Goal: Task Accomplishment & Management: Manage account settings

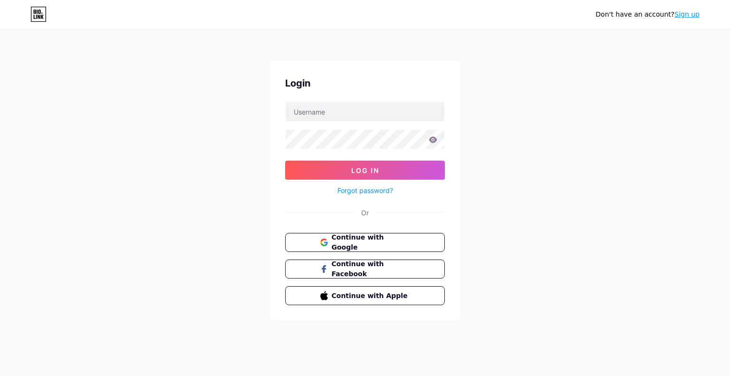
click at [385, 237] on span "Continue with Google" at bounding box center [371, 242] width 78 height 20
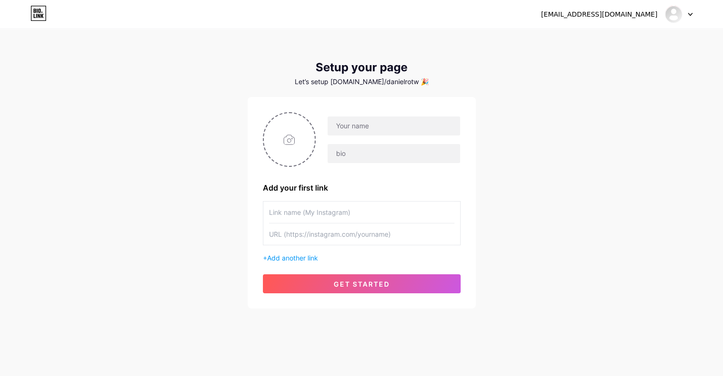
click at [680, 12] on img at bounding box center [673, 14] width 18 height 18
click at [686, 12] on div at bounding box center [679, 14] width 28 height 17
click at [374, 129] on input "text" at bounding box center [393, 125] width 132 height 19
click at [40, 12] on icon at bounding box center [38, 13] width 16 height 15
